Goal: Task Accomplishment & Management: Use online tool/utility

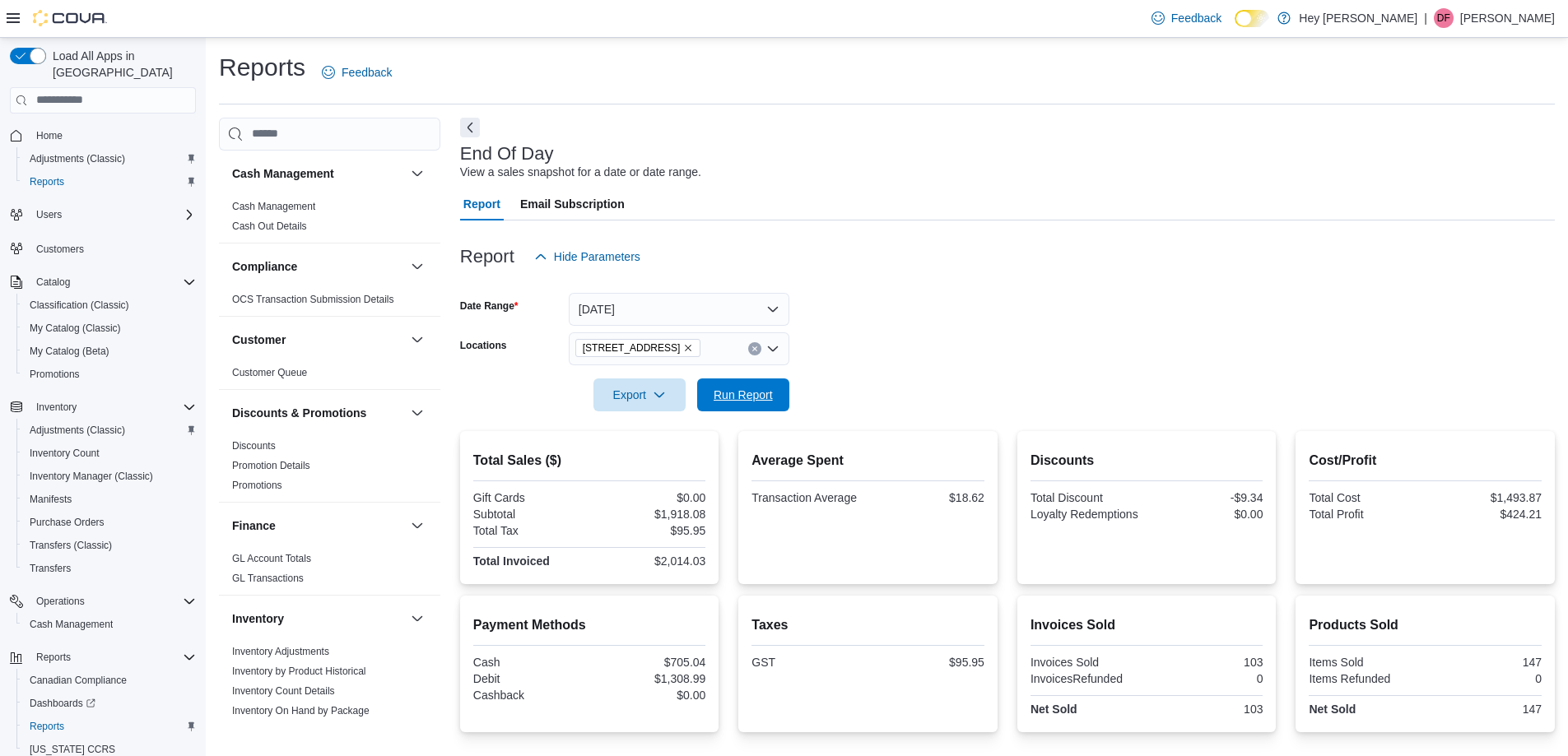
click at [744, 384] on span "Run Report" at bounding box center [743, 394] width 73 height 33
click at [750, 403] on span "Run Report" at bounding box center [743, 393] width 73 height 33
drag, startPoint x: 937, startPoint y: 400, endPoint x: 911, endPoint y: 411, distance: 28.2
click at [919, 408] on form "Date Range Today Locations 10311 103 Avenue NW Export Run Report" at bounding box center [1008, 342] width 1095 height 138
click at [746, 384] on span "Run Report" at bounding box center [743, 393] width 73 height 33
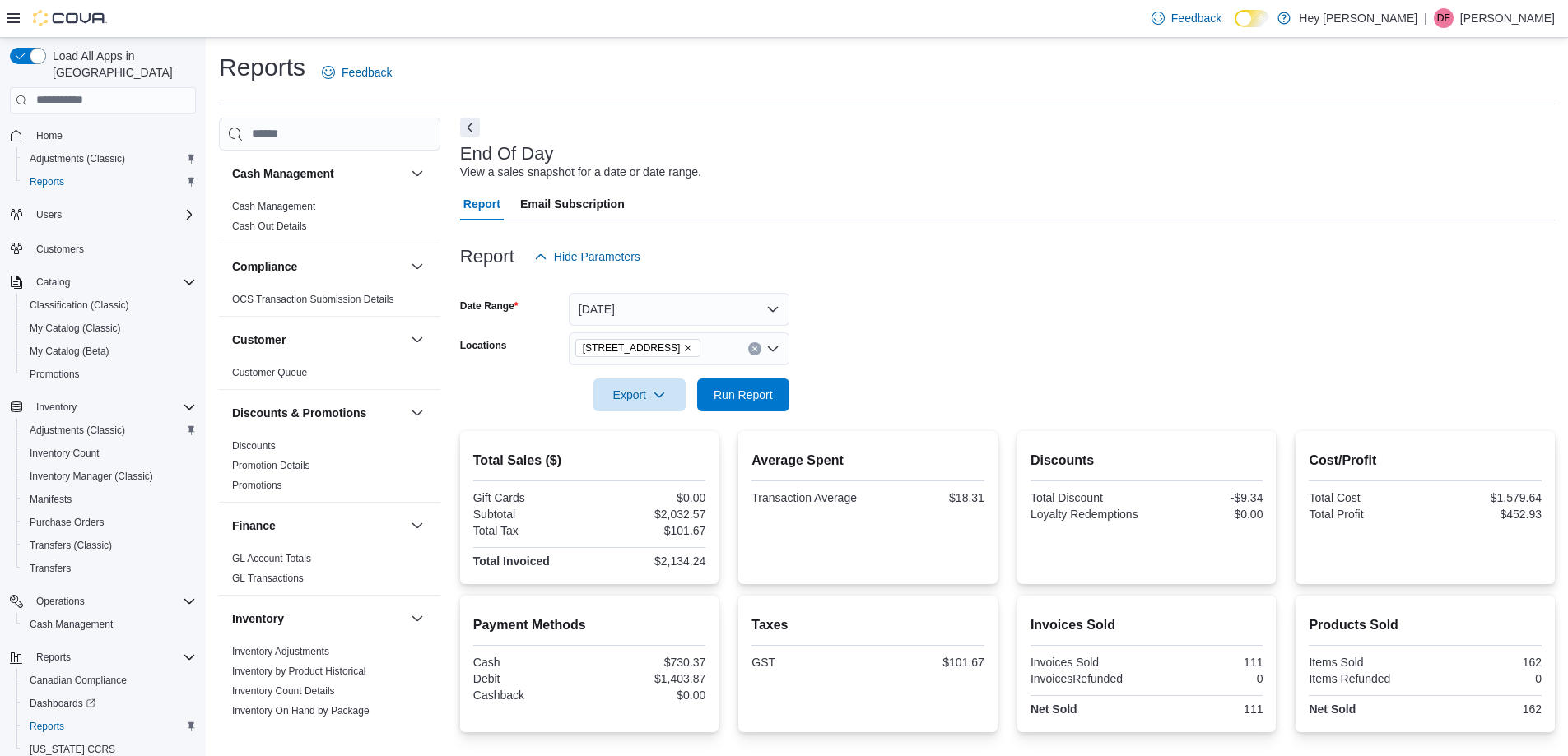
drag, startPoint x: 1170, startPoint y: 552, endPoint x: 1162, endPoint y: 554, distance: 8.2
click at [1162, 554] on div "Discounts Total Discount -$9.34 Loyalty Redemptions $0.00" at bounding box center [1147, 508] width 233 height 127
click at [730, 392] on span "Run Report" at bounding box center [743, 394] width 59 height 17
